Goal: Task Accomplishment & Management: Manage account settings

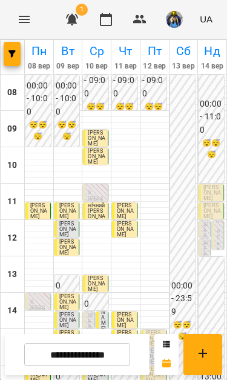
scroll to position [102, 0]
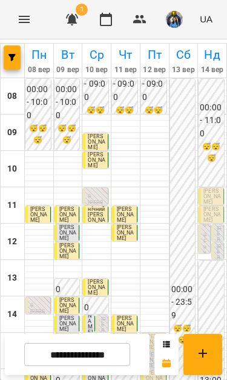
scroll to position [154, 0]
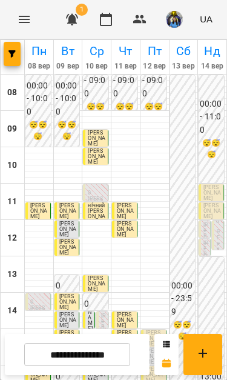
scroll to position [130, 0]
